Goal: Transaction & Acquisition: Purchase product/service

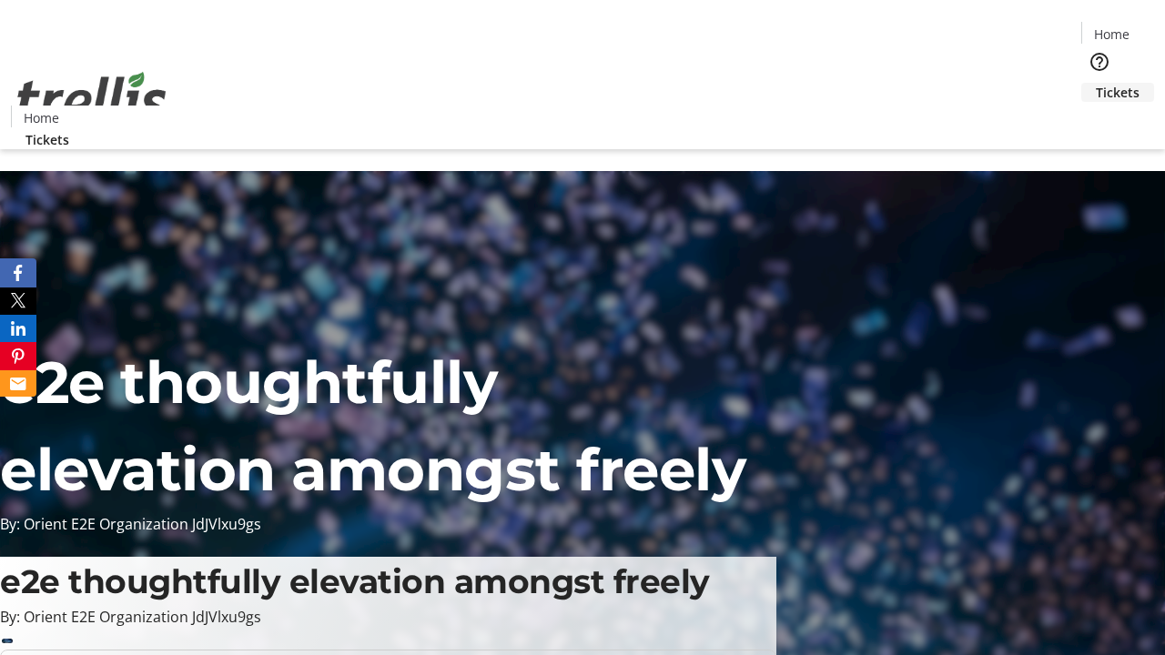
click at [1096, 83] on span "Tickets" at bounding box center [1118, 92] width 44 height 19
